Goal: Information Seeking & Learning: Find specific fact

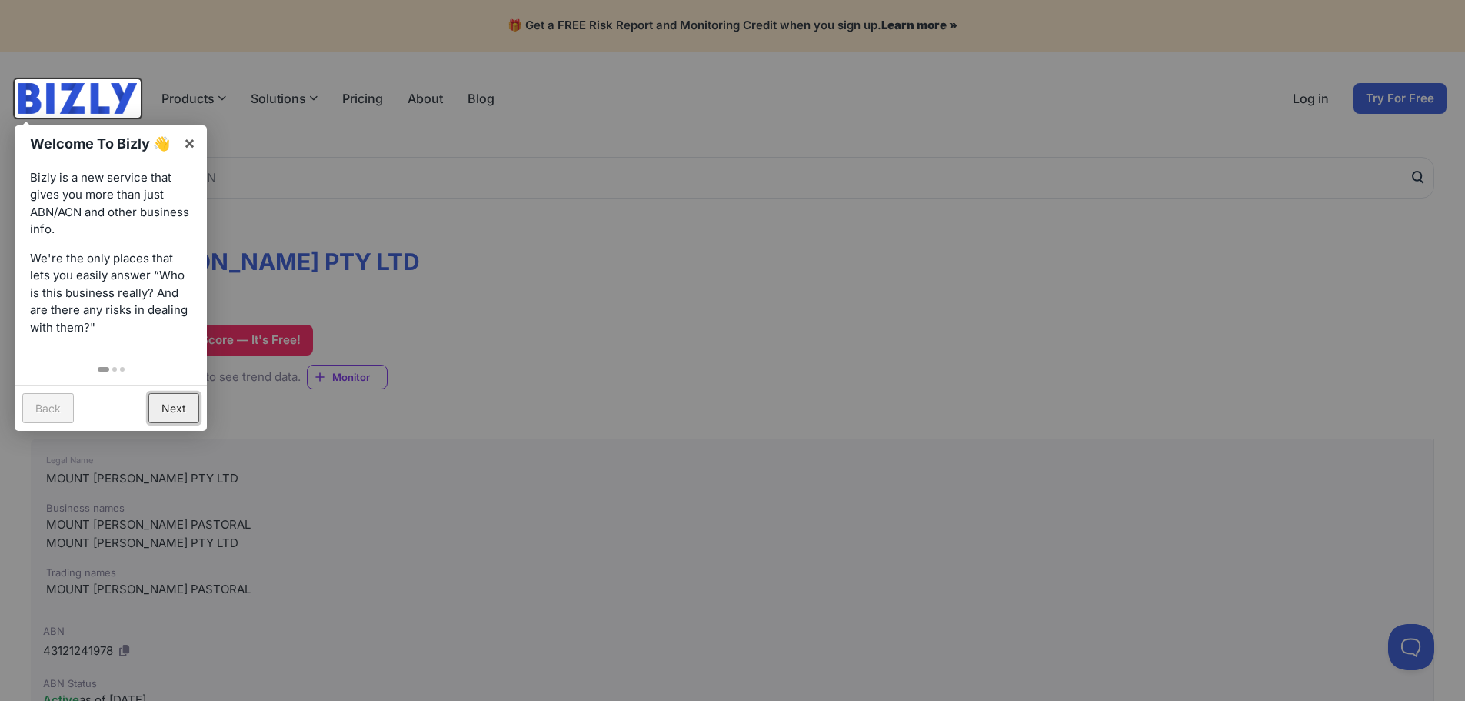
click at [180, 410] on link "Next" at bounding box center [173, 408] width 51 height 30
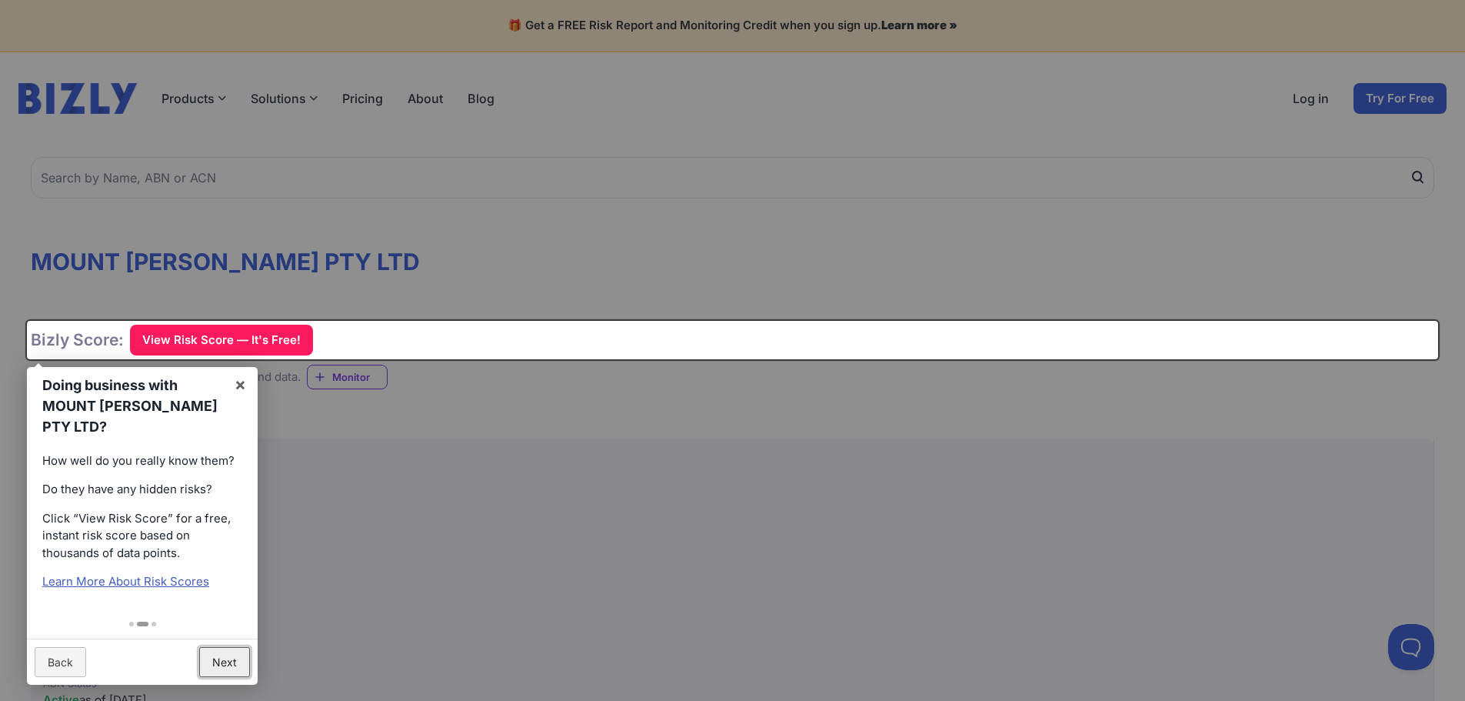
click at [232, 647] on link "Next" at bounding box center [224, 662] width 51 height 30
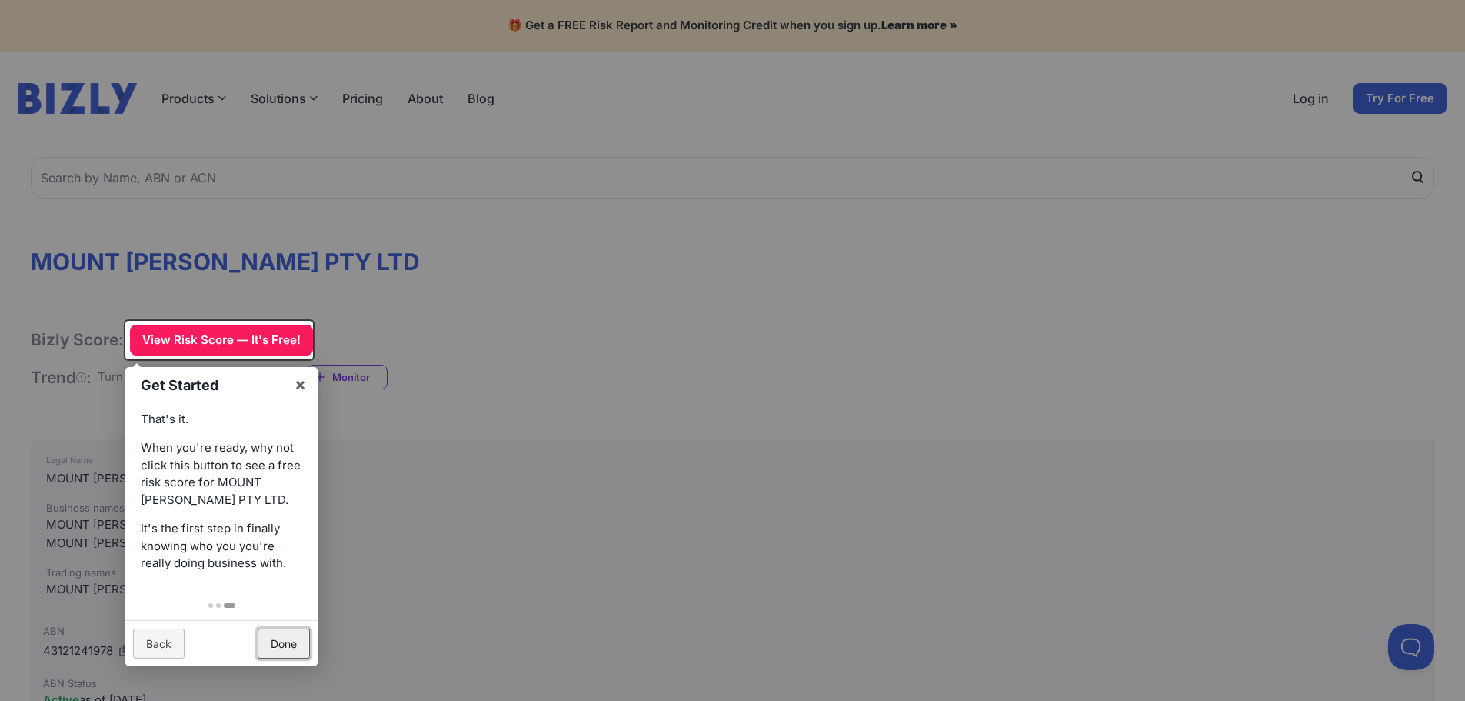
click at [276, 641] on link "Done" at bounding box center [284, 643] width 52 height 30
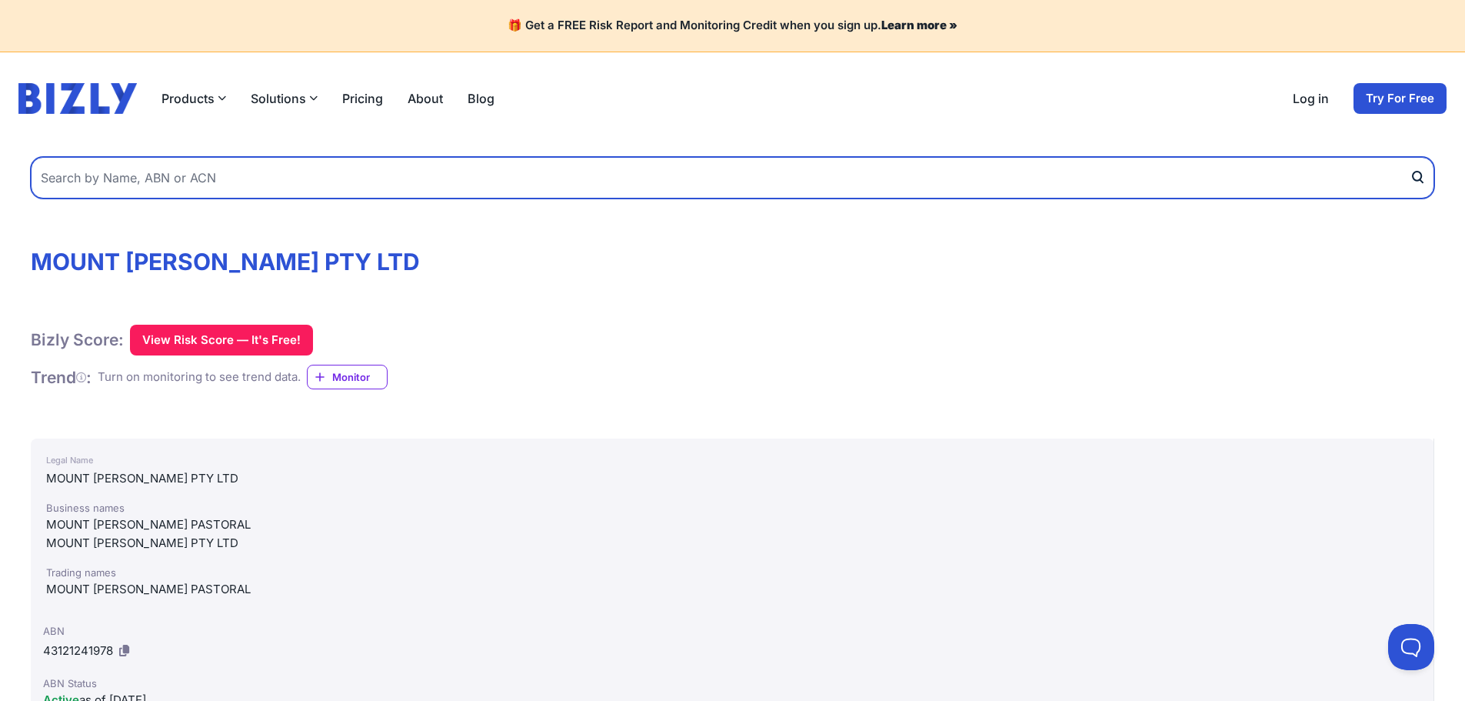
click at [265, 179] on input "text" at bounding box center [733, 178] width 1404 height 42
type input "davic plant hire"
click at [1410, 157] on button "submit" at bounding box center [1422, 178] width 25 height 42
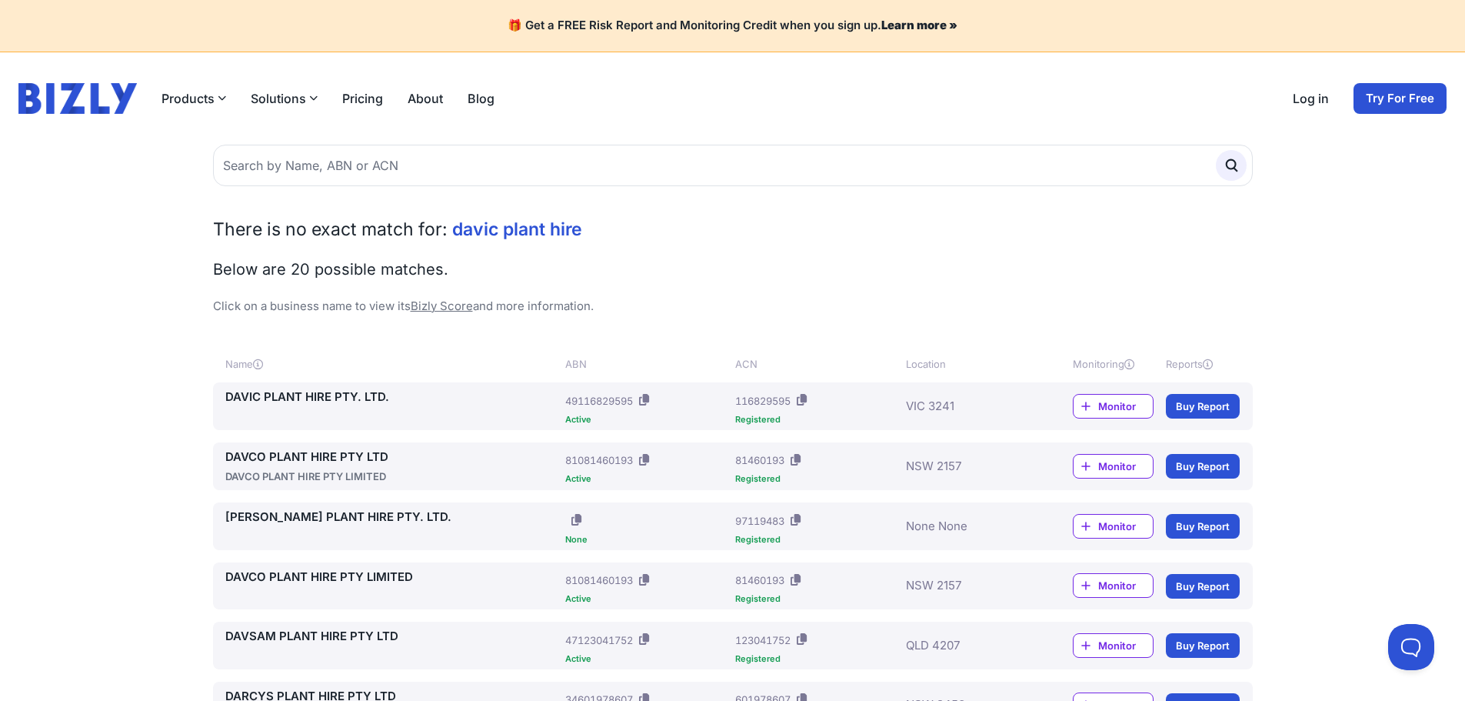
scroll to position [77, 0]
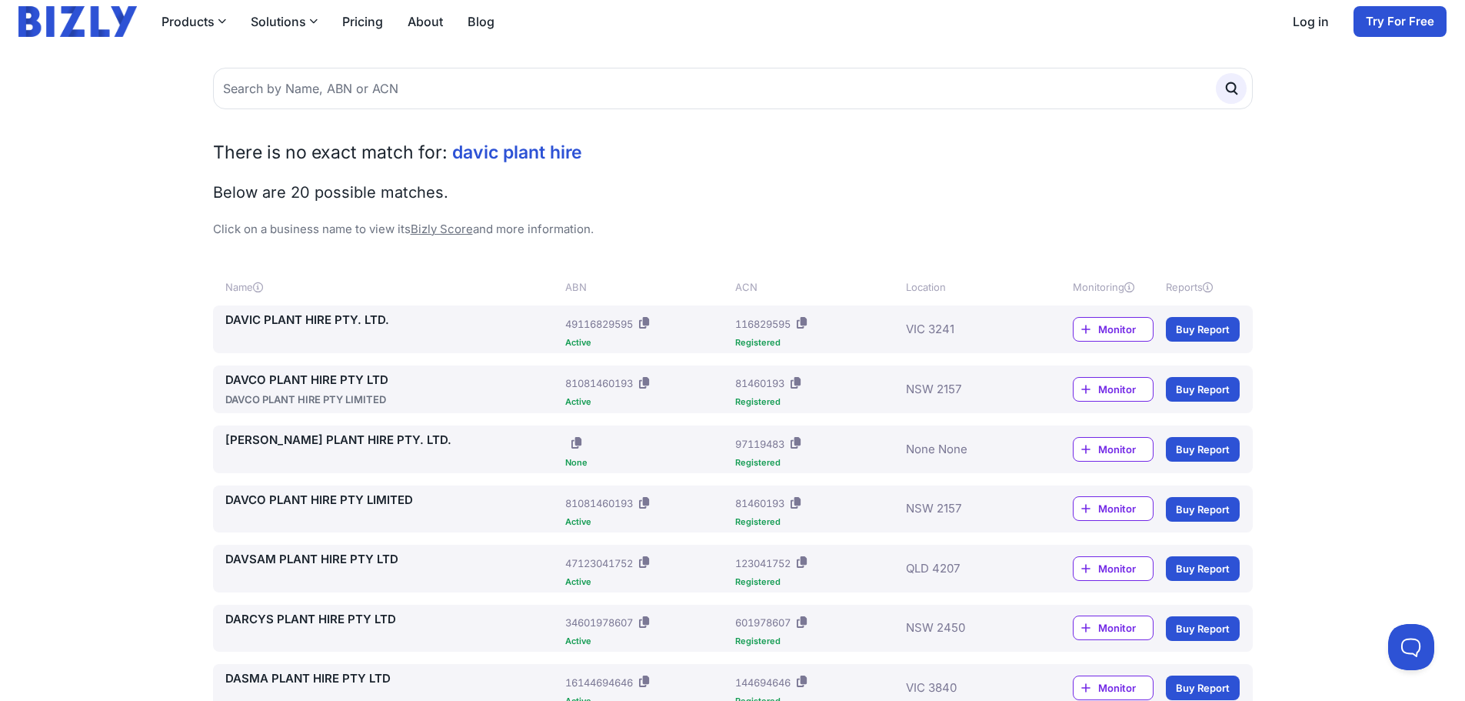
click at [304, 323] on link "DAVIC PLANT HIRE PTY. LTD." at bounding box center [392, 321] width 335 height 18
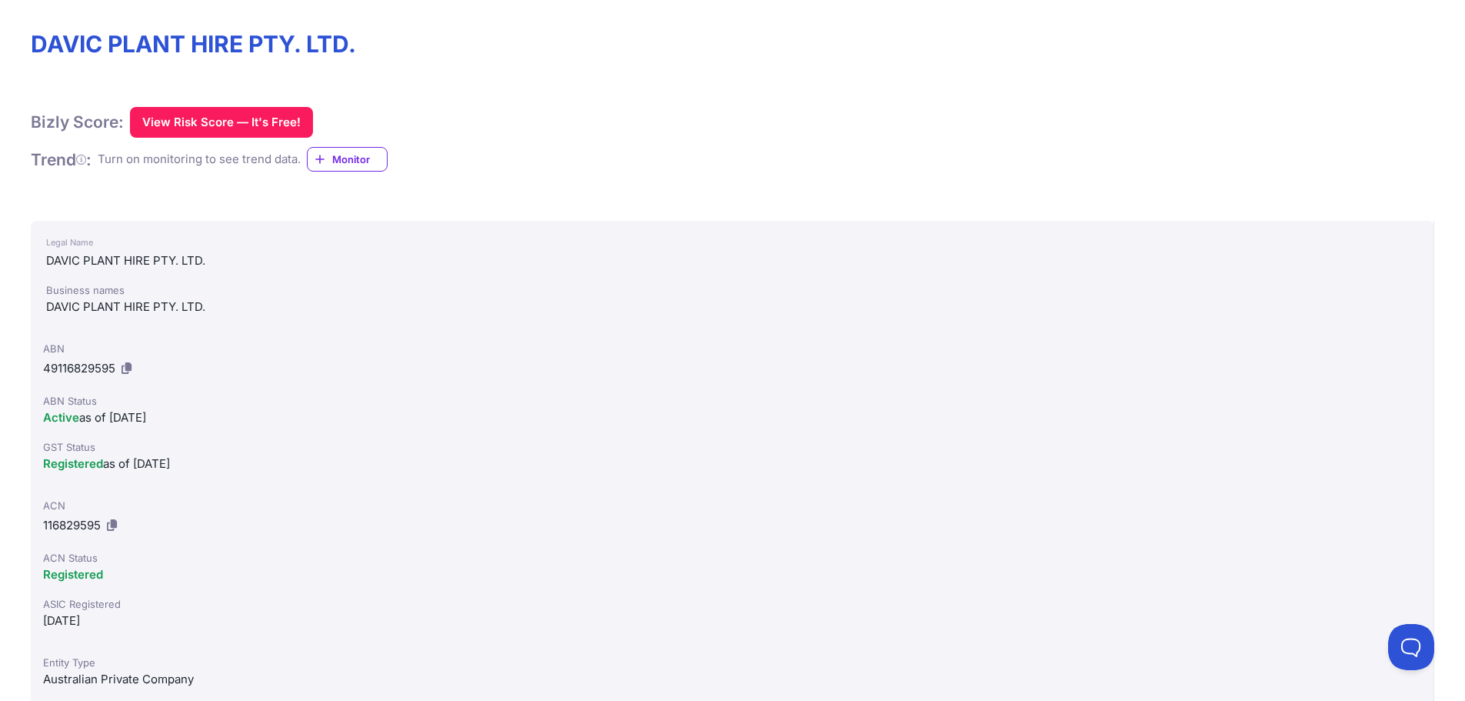
scroll to position [77, 0]
